Goal: Find contact information

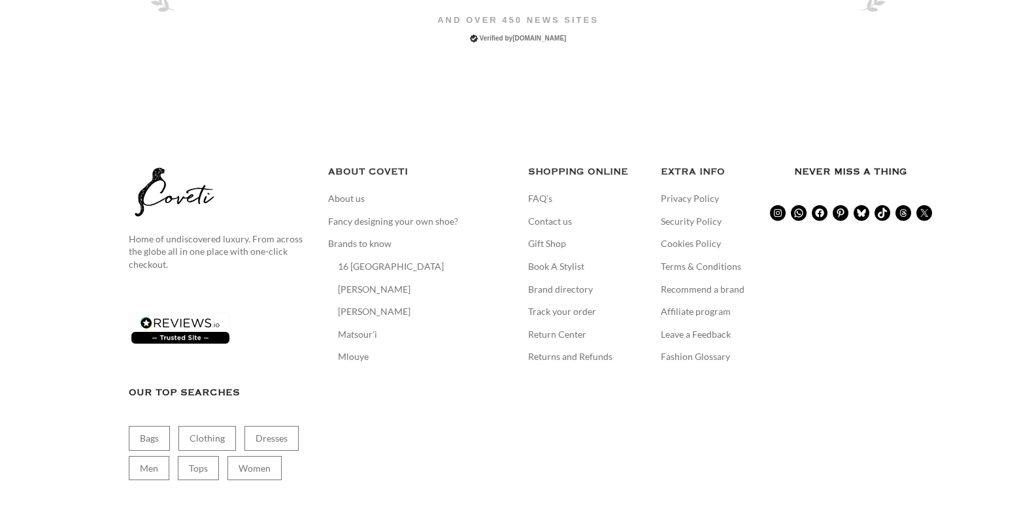
scroll to position [2951, 0]
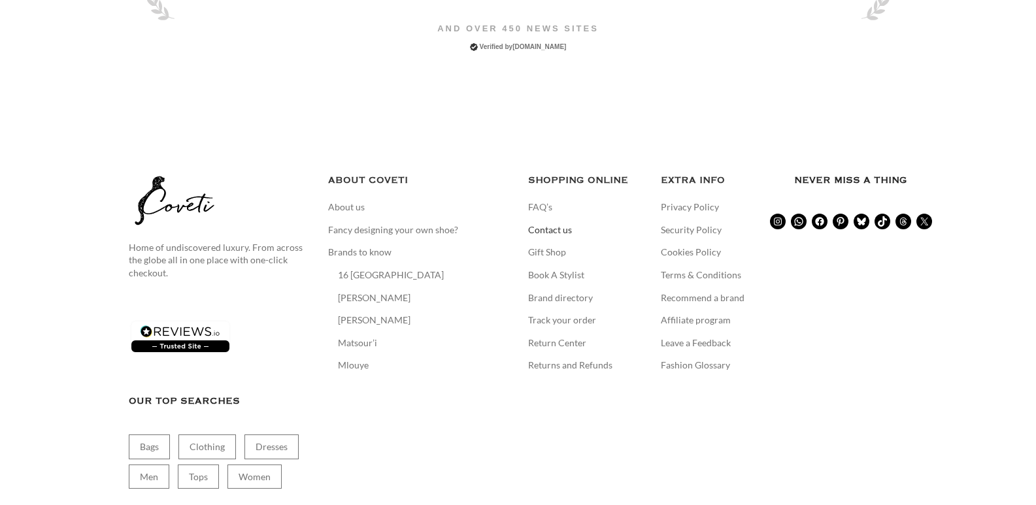
click at [546, 224] on link "Contact us" at bounding box center [550, 230] width 45 height 13
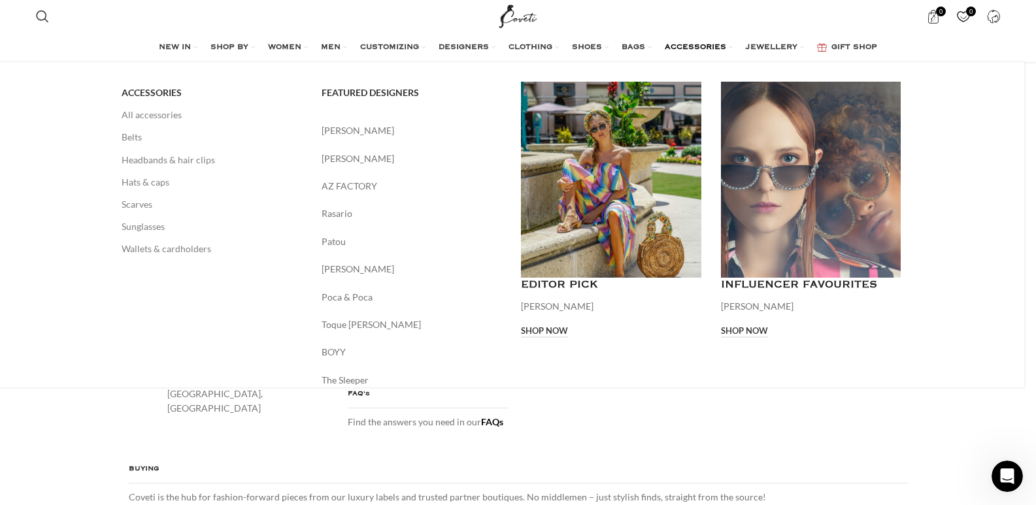
scroll to position [392, 0]
